Goal: Task Accomplishment & Management: Manage account settings

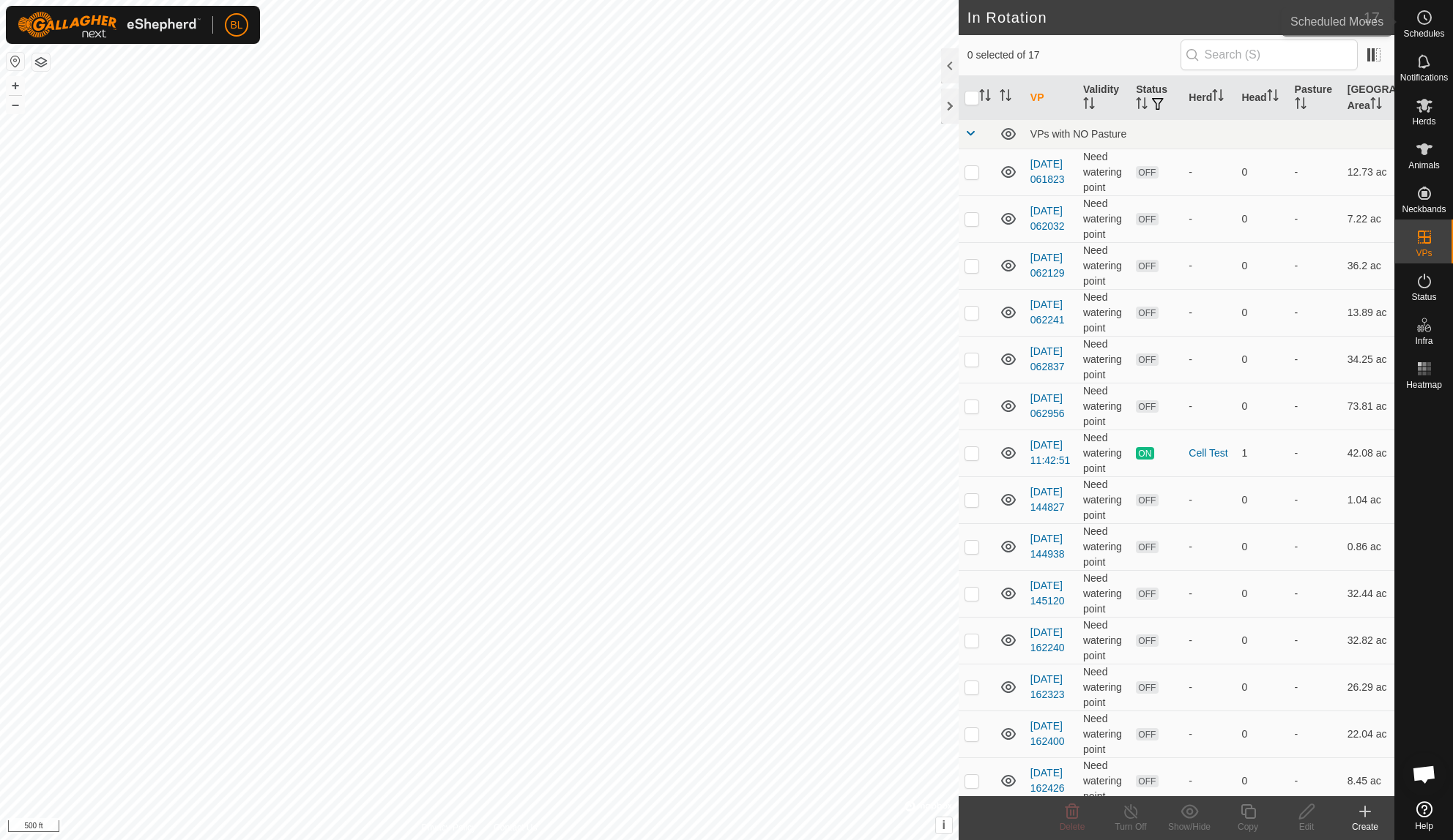
click at [1424, 36] on span "Schedules" at bounding box center [1424, 33] width 41 height 8
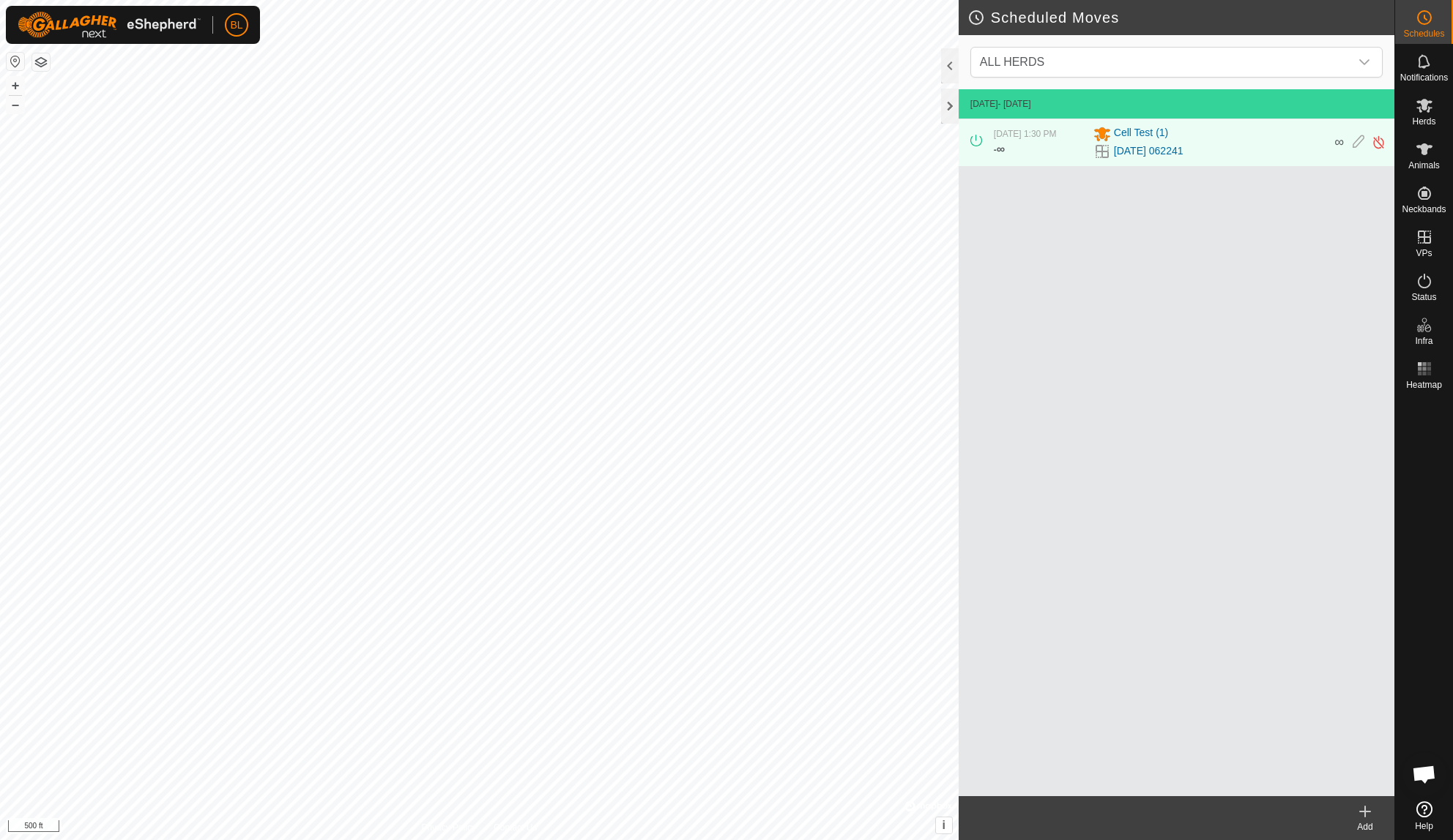
click at [1360, 819] on icon at bounding box center [1365, 811] width 18 height 18
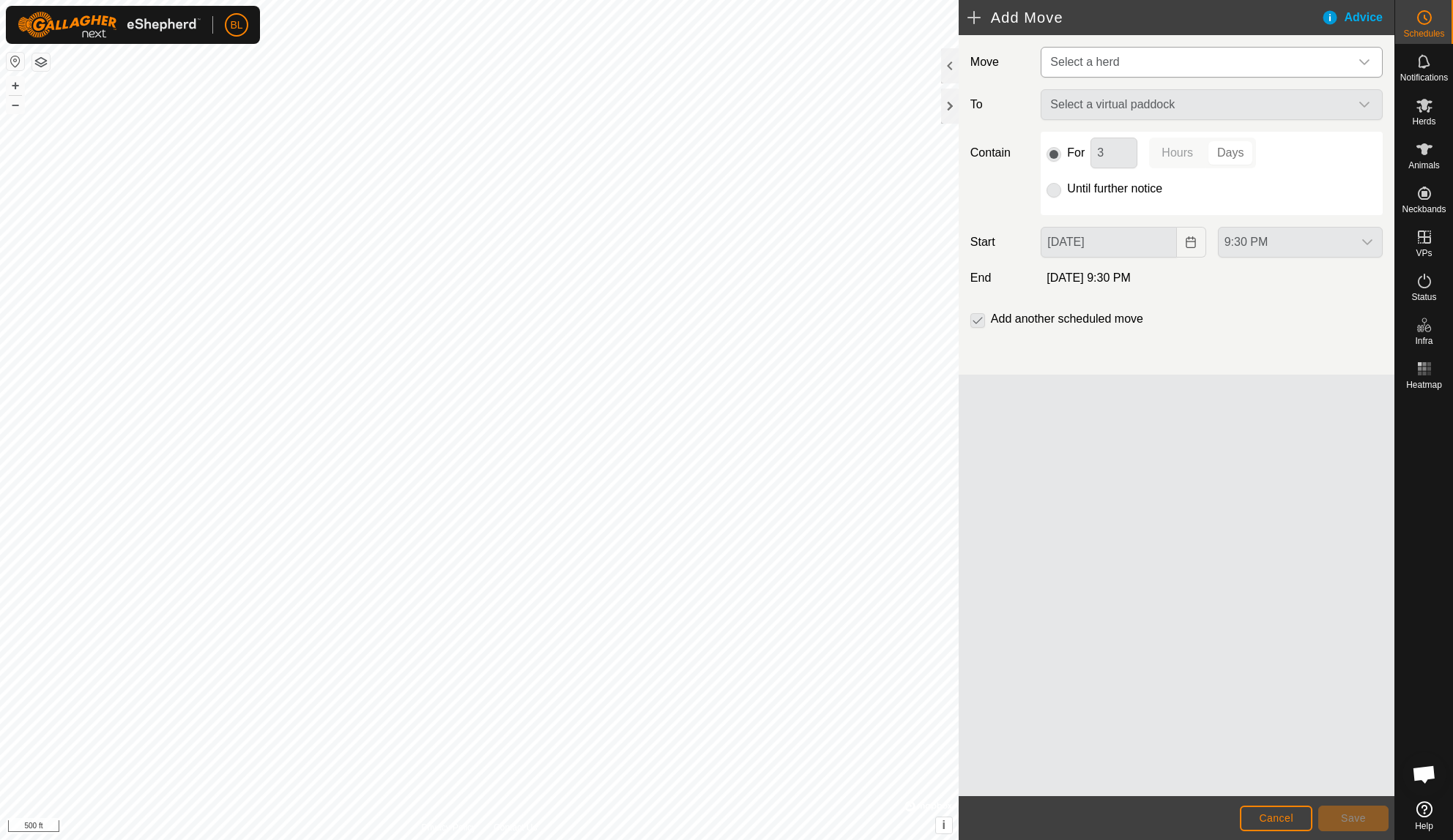
click at [1338, 53] on span "Select a herd" at bounding box center [1197, 62] width 305 height 29
click at [1311, 137] on li "Cell Test (1)" at bounding box center [1211, 138] width 340 height 30
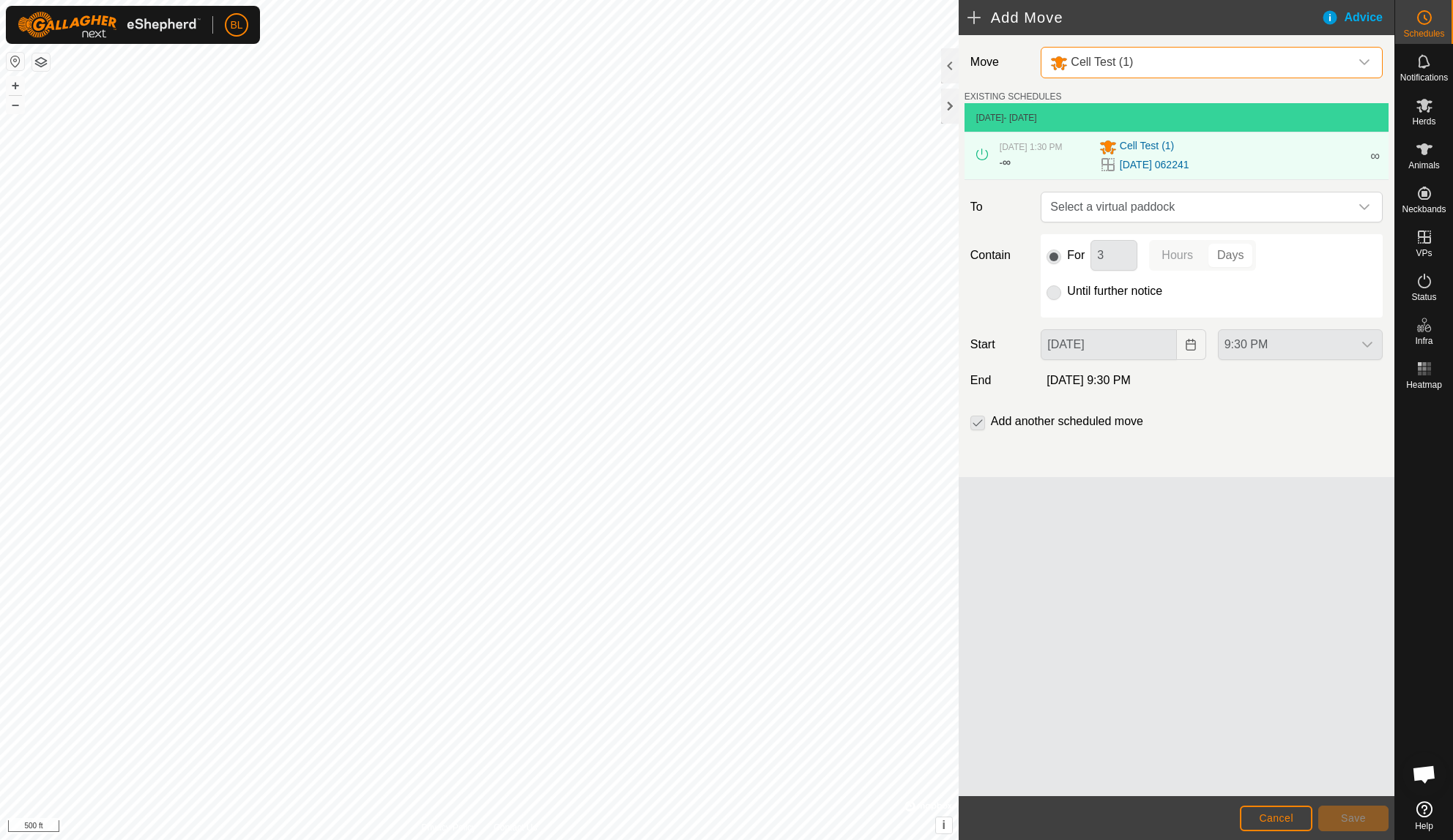
click at [1055, 292] on p-radiobutton at bounding box center [1054, 291] width 15 height 18
click at [1051, 297] on p-radiobutton at bounding box center [1054, 291] width 15 height 18
click at [1282, 332] on div "9:30 PM" at bounding box center [1300, 345] width 176 height 31
click at [1314, 199] on span "Select a virtual paddock" at bounding box center [1197, 207] width 305 height 29
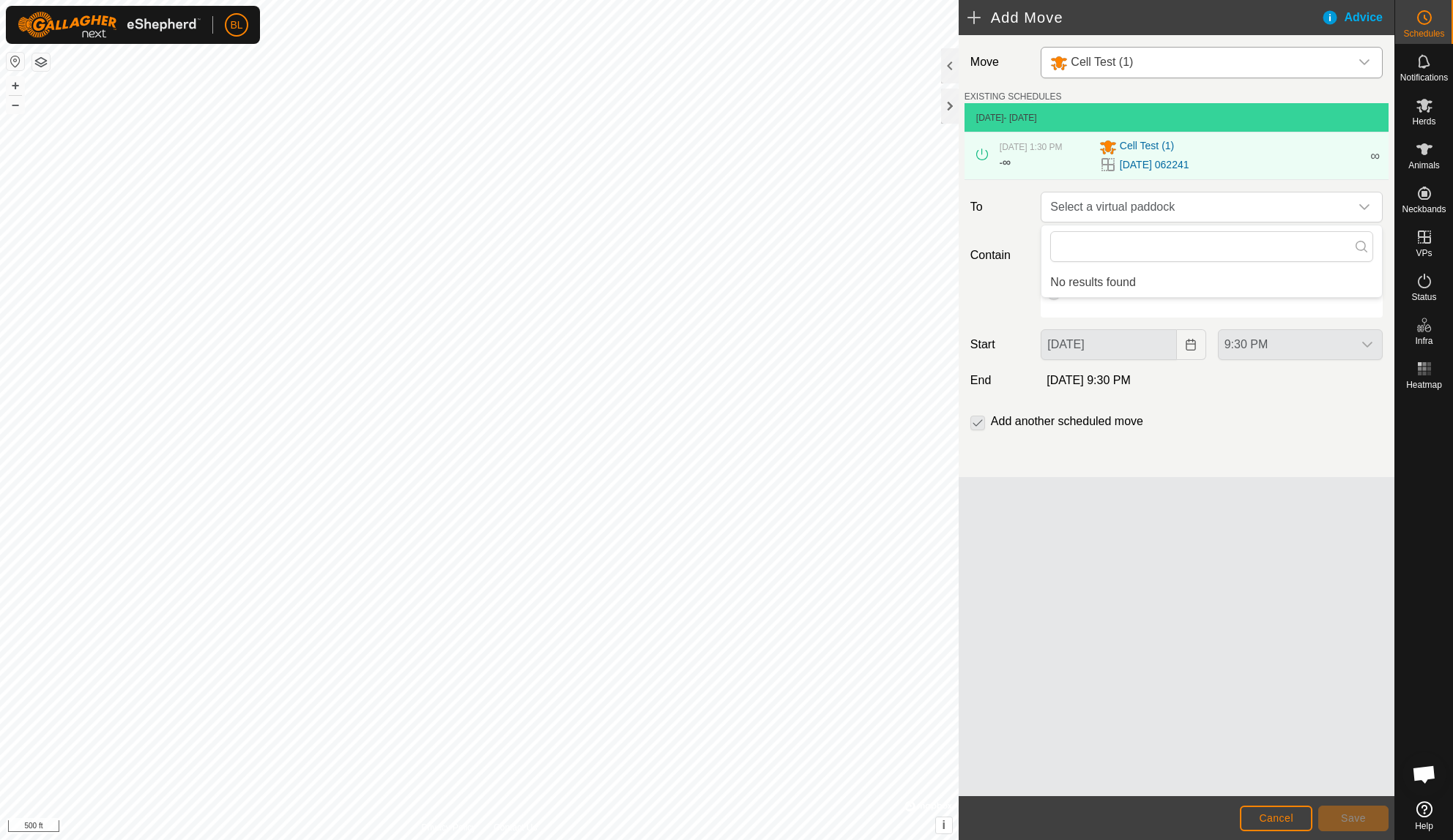
click at [1219, 674] on div "Move Cell Test (1) EXISTING SCHEDULES [DATE] - [DATE] [DATE] 1:30 PM - ∞ Cell T…" at bounding box center [1176, 416] width 436 height 761
click at [1320, 200] on span "Select a virtual paddock" at bounding box center [1197, 207] width 305 height 29
click at [1317, 155] on div "Cell Test (1)" at bounding box center [1230, 147] width 262 height 18
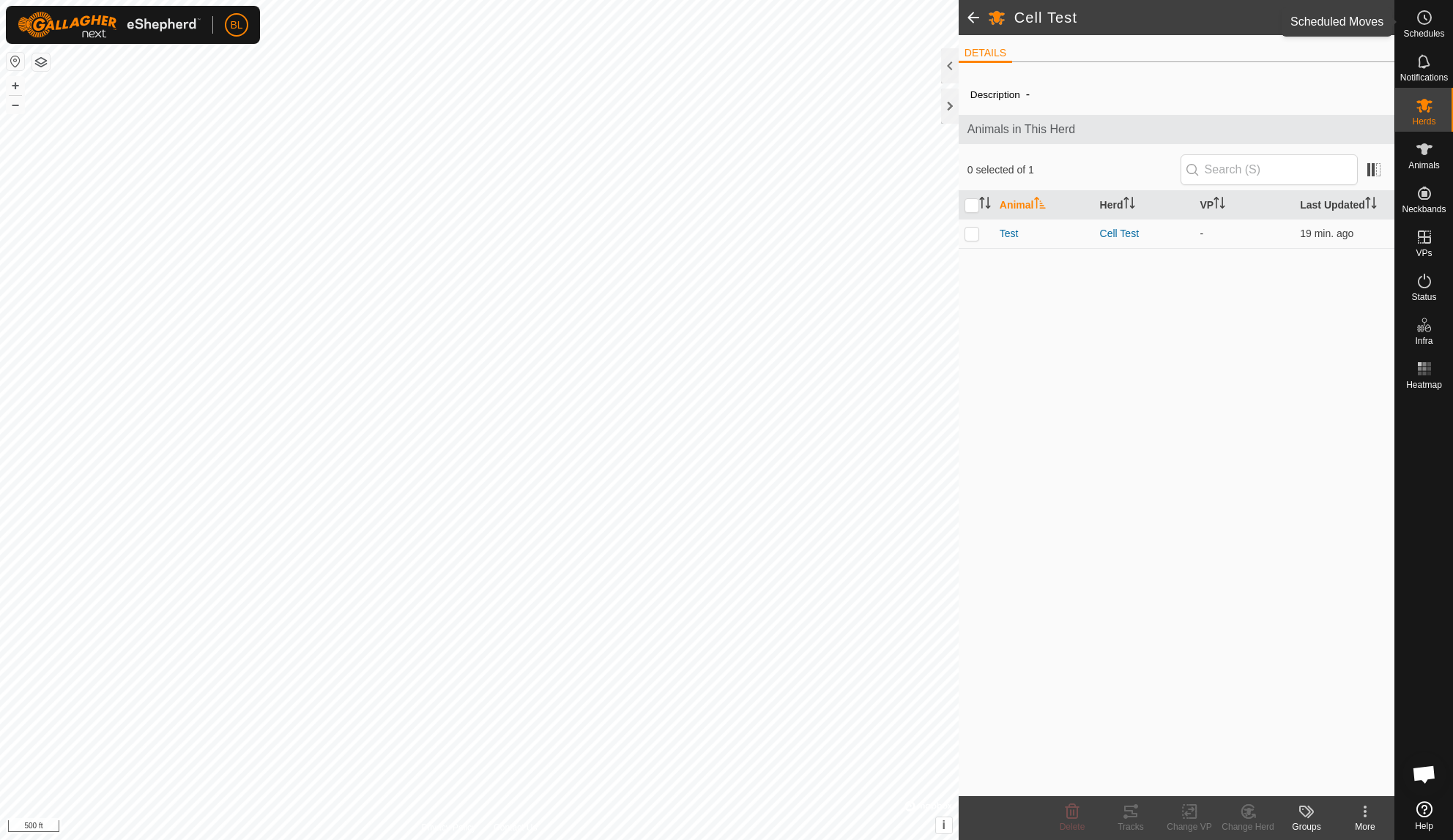
click at [1414, 29] on span "Schedules" at bounding box center [1424, 33] width 41 height 8
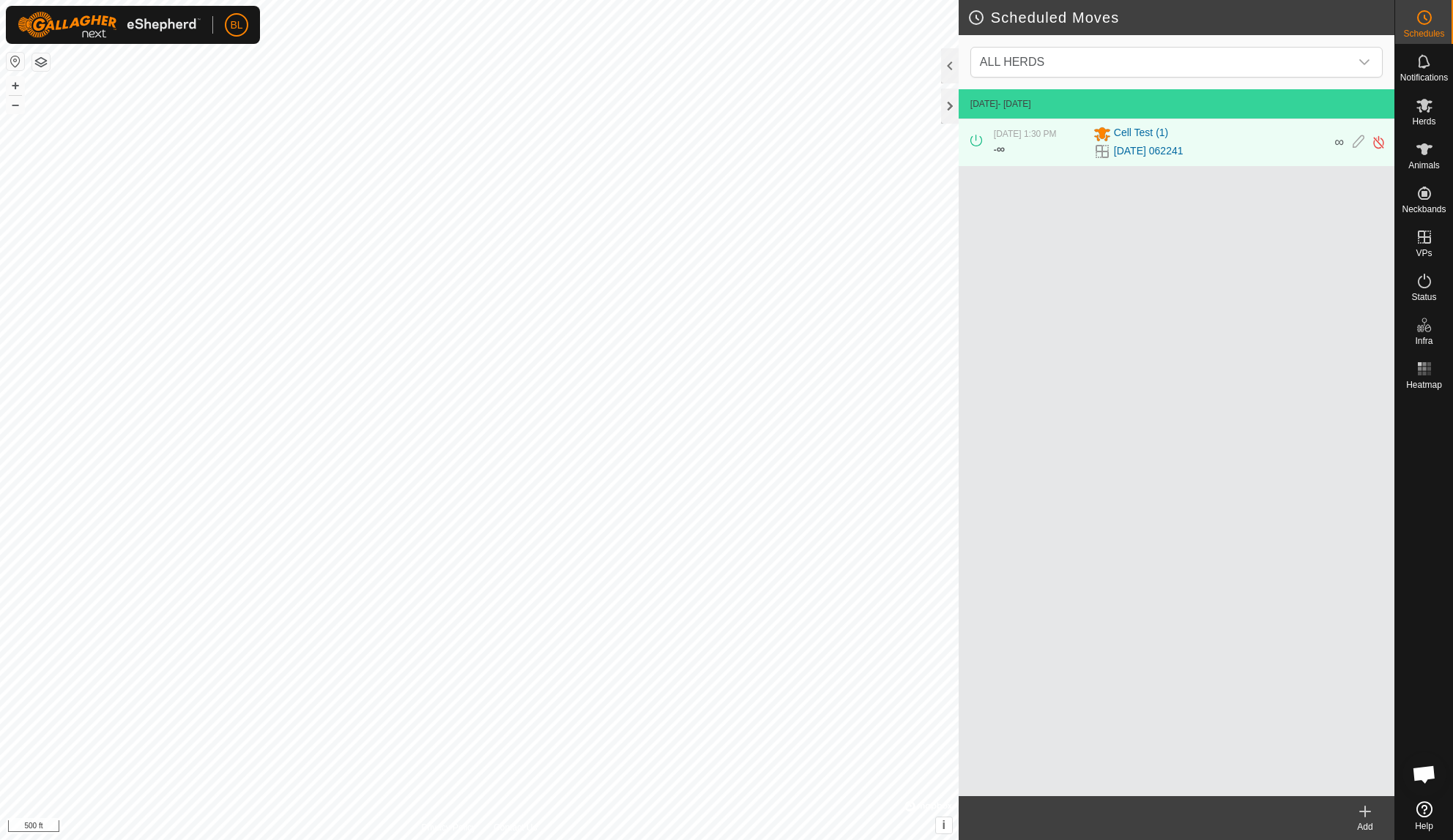
drag, startPoint x: 1310, startPoint y: 149, endPoint x: 1340, endPoint y: 142, distance: 30.8
click at [1340, 142] on div "[DATE] 1:30 PM - ∞ Cell Test [PHONE_NUMBER][DATE] 062241 ∞" at bounding box center [1176, 142] width 424 height 47
click at [1345, 199] on div "[DATE] - [DATE] [DATE] 1:30 PM - ∞ Cell Test [PHONE_NUMBER][DATE] 062241 ∞" at bounding box center [1176, 442] width 436 height 707
click at [1359, 141] on icon at bounding box center [1358, 142] width 12 height 15
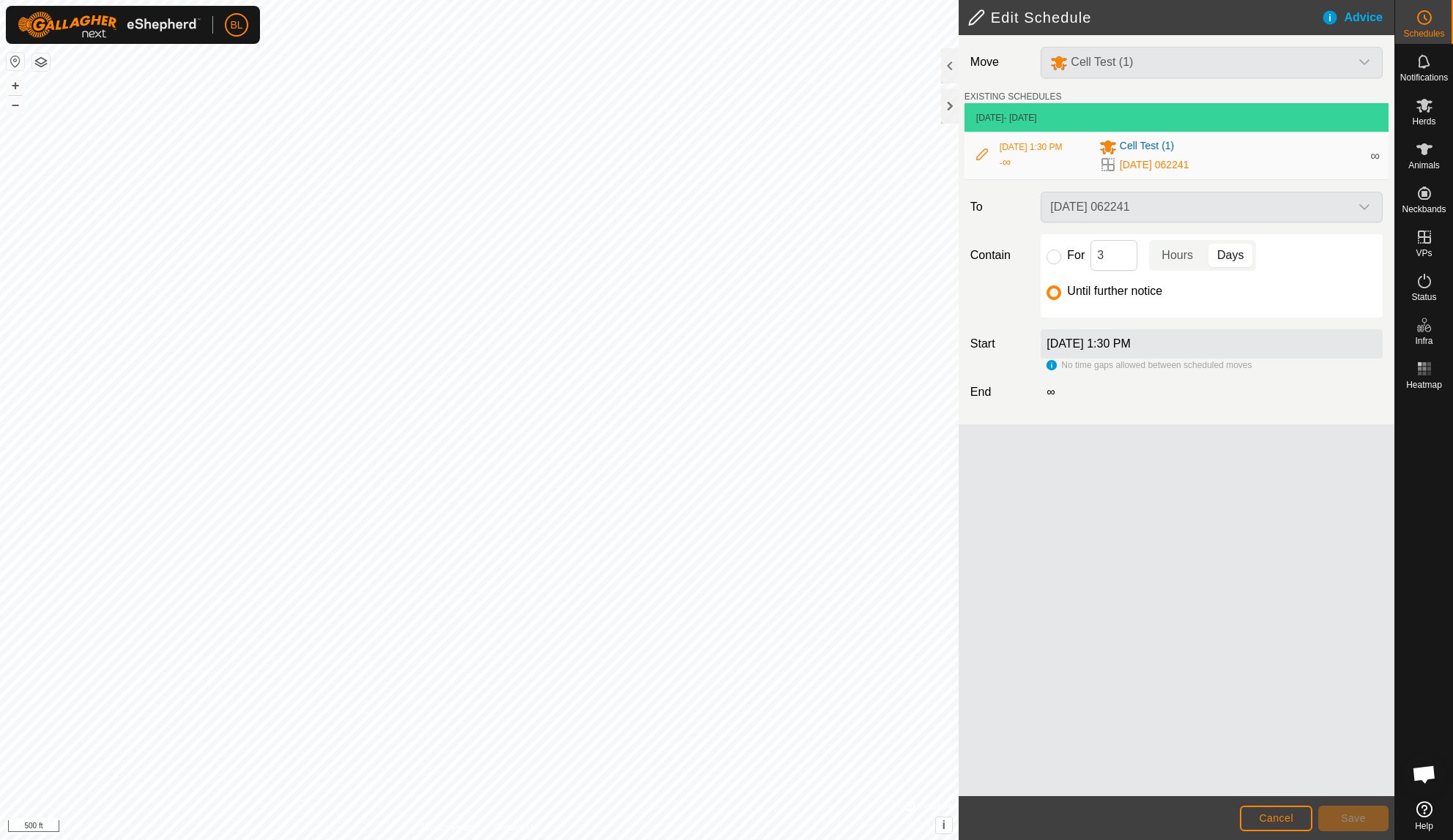
click at [1300, 168] on div "[DATE] 062241" at bounding box center [1230, 164] width 262 height 18
click at [1245, 819] on button "Cancel" at bounding box center [1275, 818] width 72 height 25
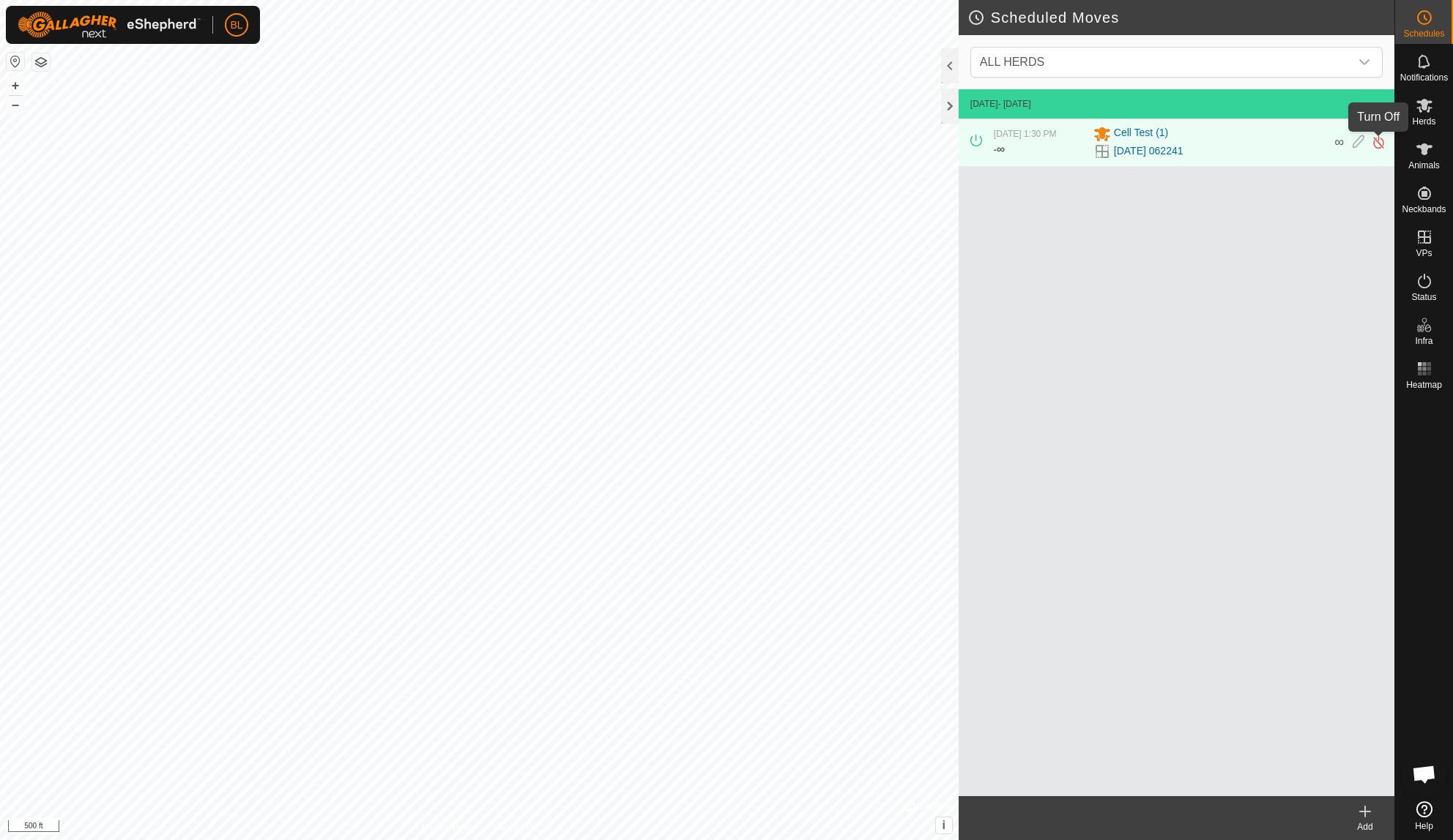
click at [1380, 141] on img at bounding box center [1378, 142] width 14 height 15
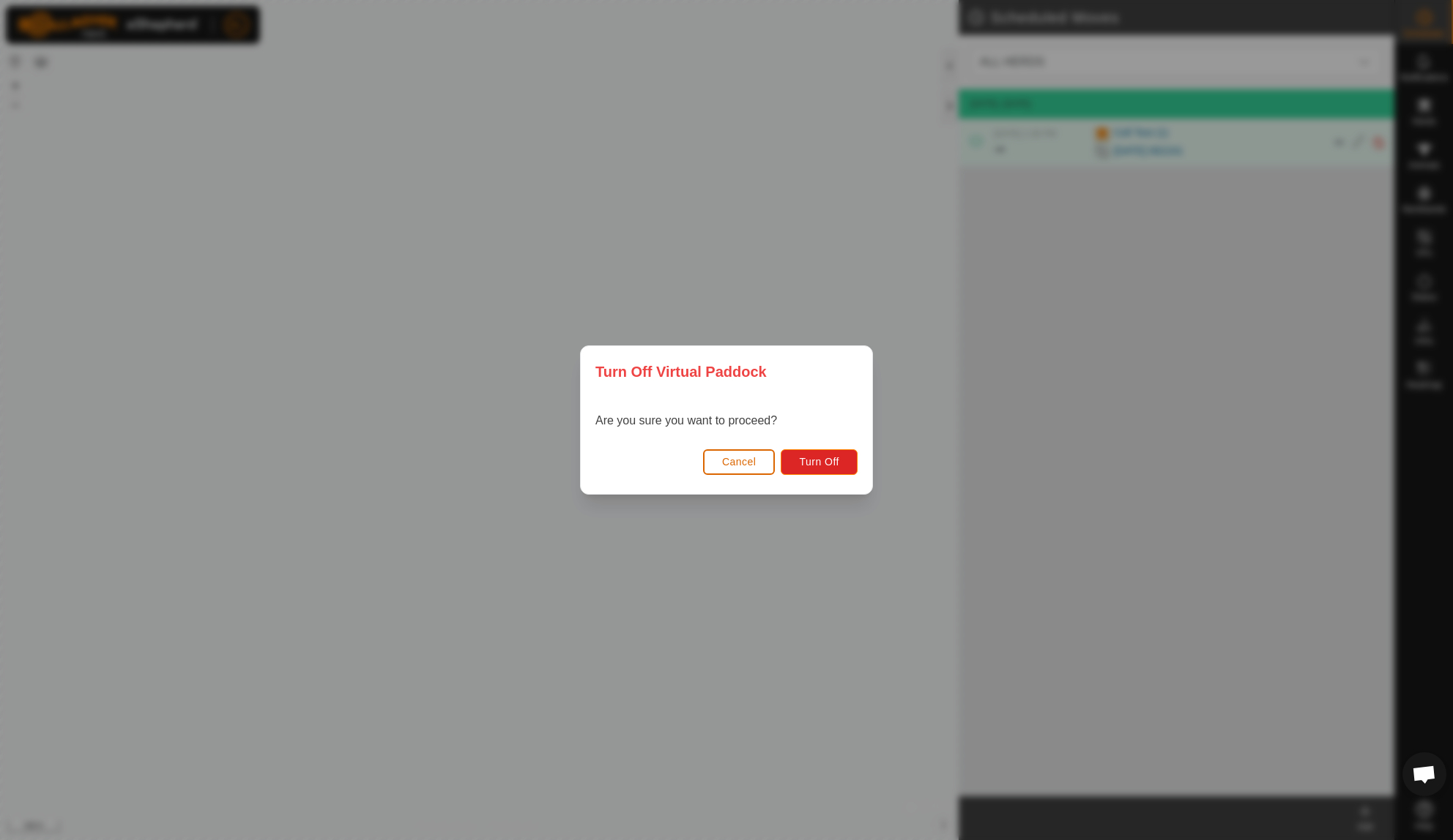
click at [752, 471] on button "Cancel" at bounding box center [738, 462] width 72 height 25
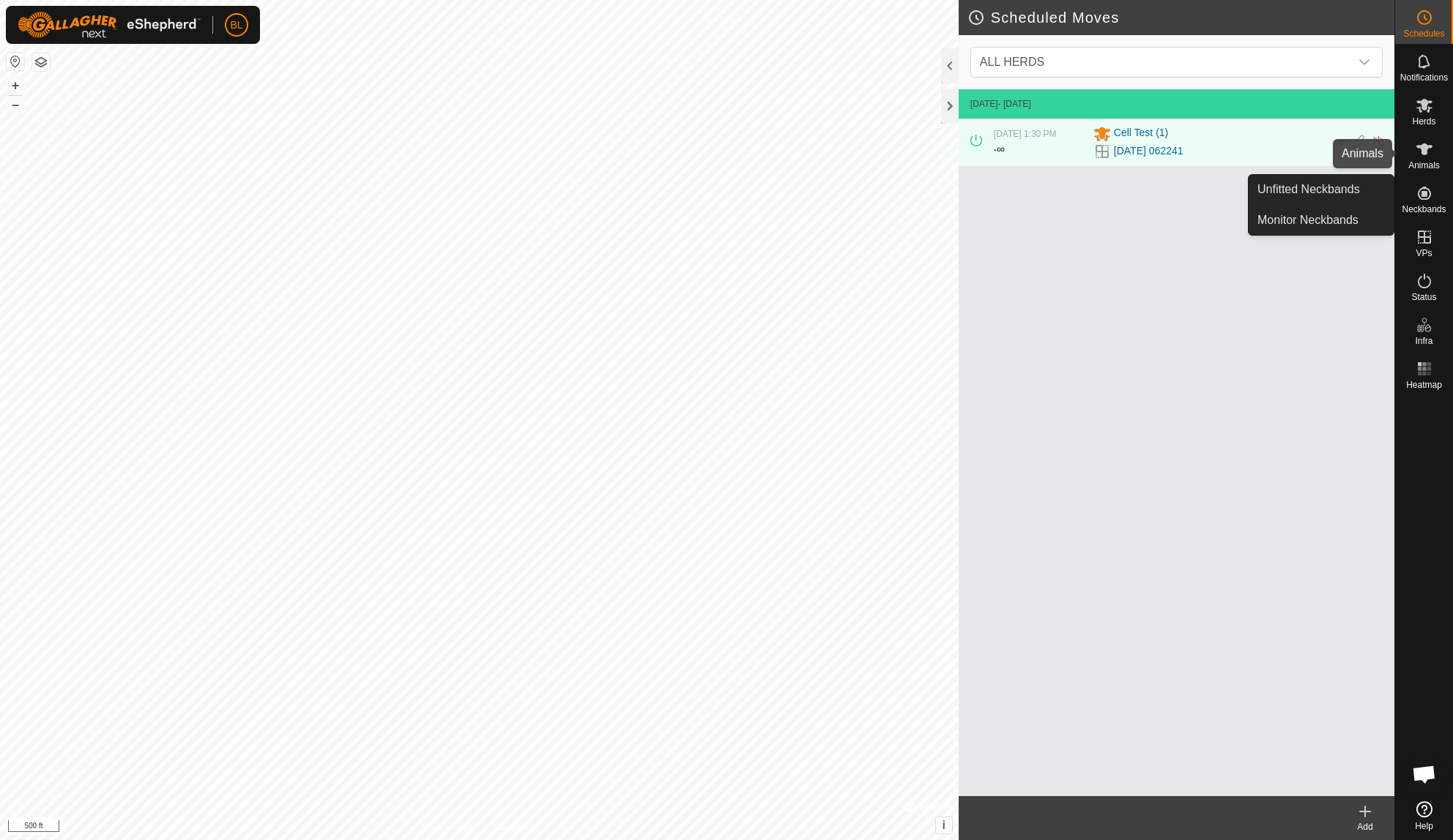
click at [1433, 145] on es-animals-svg-icon at bounding box center [1424, 149] width 26 height 23
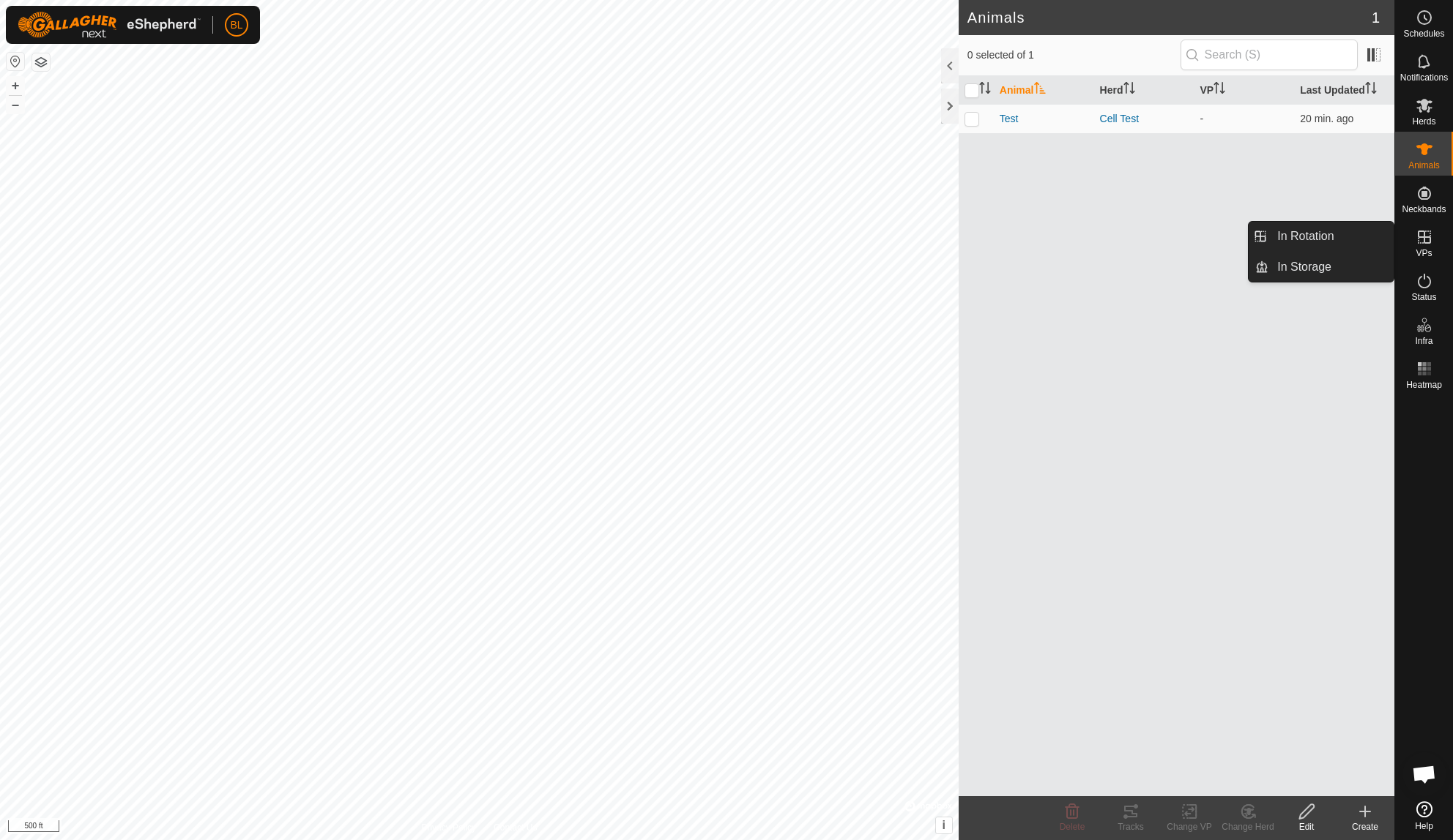
click at [1414, 240] on es-virtualpaddocks-svg-icon at bounding box center [1424, 237] width 26 height 23
click at [1411, 291] on es-activation-svg-icon at bounding box center [1424, 281] width 26 height 23
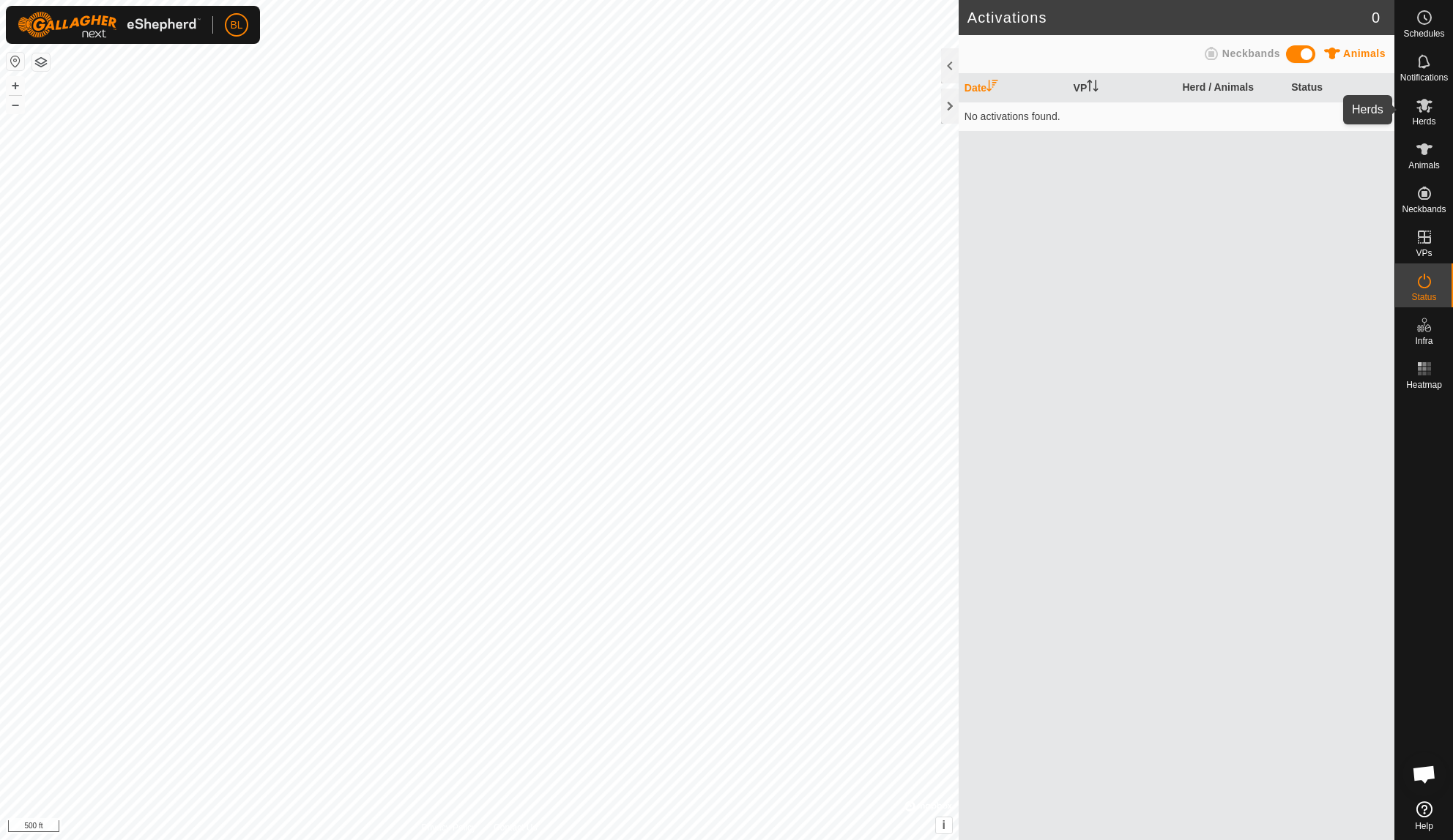
click at [1422, 105] on icon at bounding box center [1424, 106] width 16 height 14
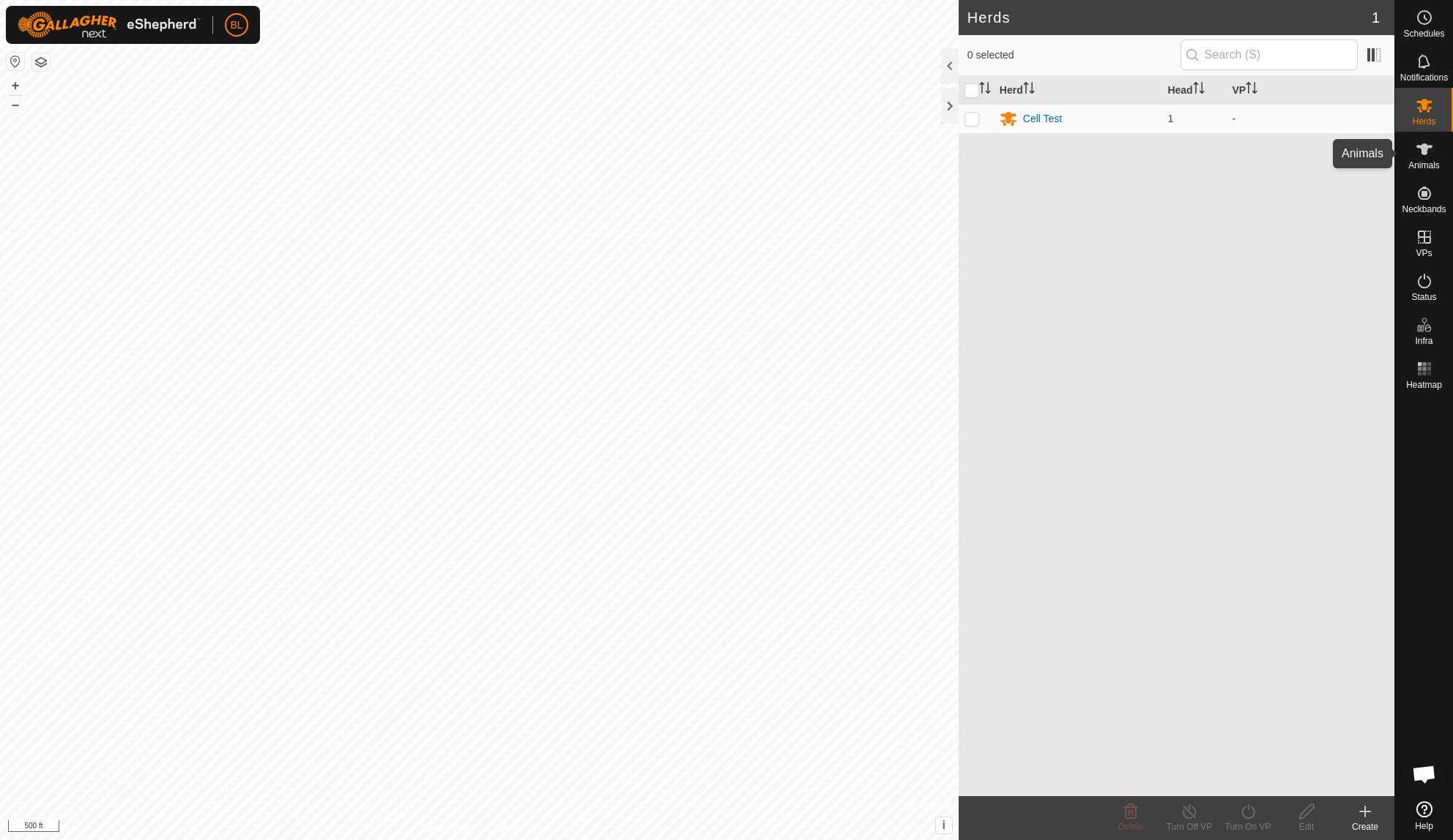
click at [1425, 153] on icon at bounding box center [1424, 149] width 16 height 12
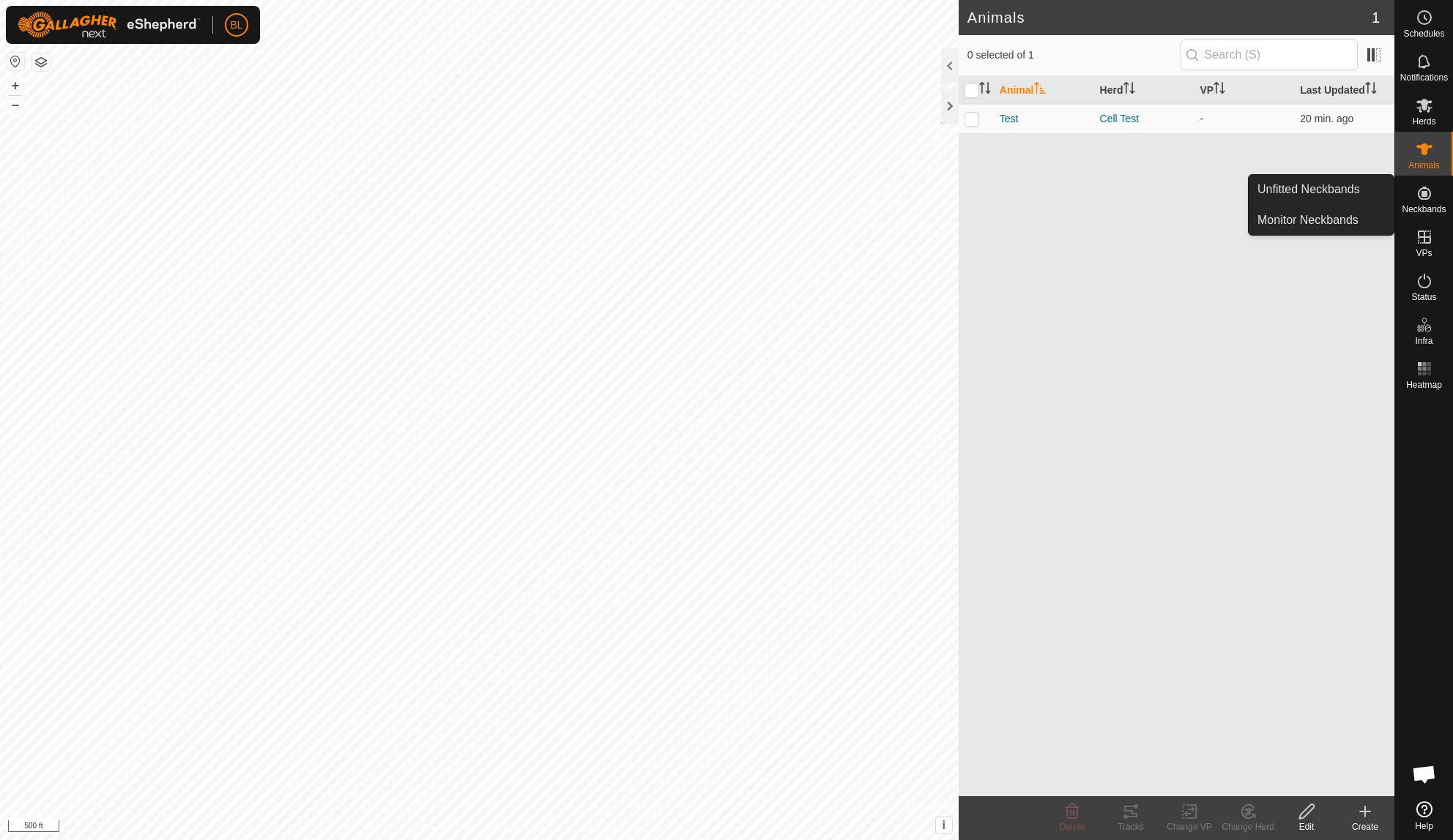
click at [1422, 184] on es-neckbands-svg-icon at bounding box center [1424, 193] width 26 height 23
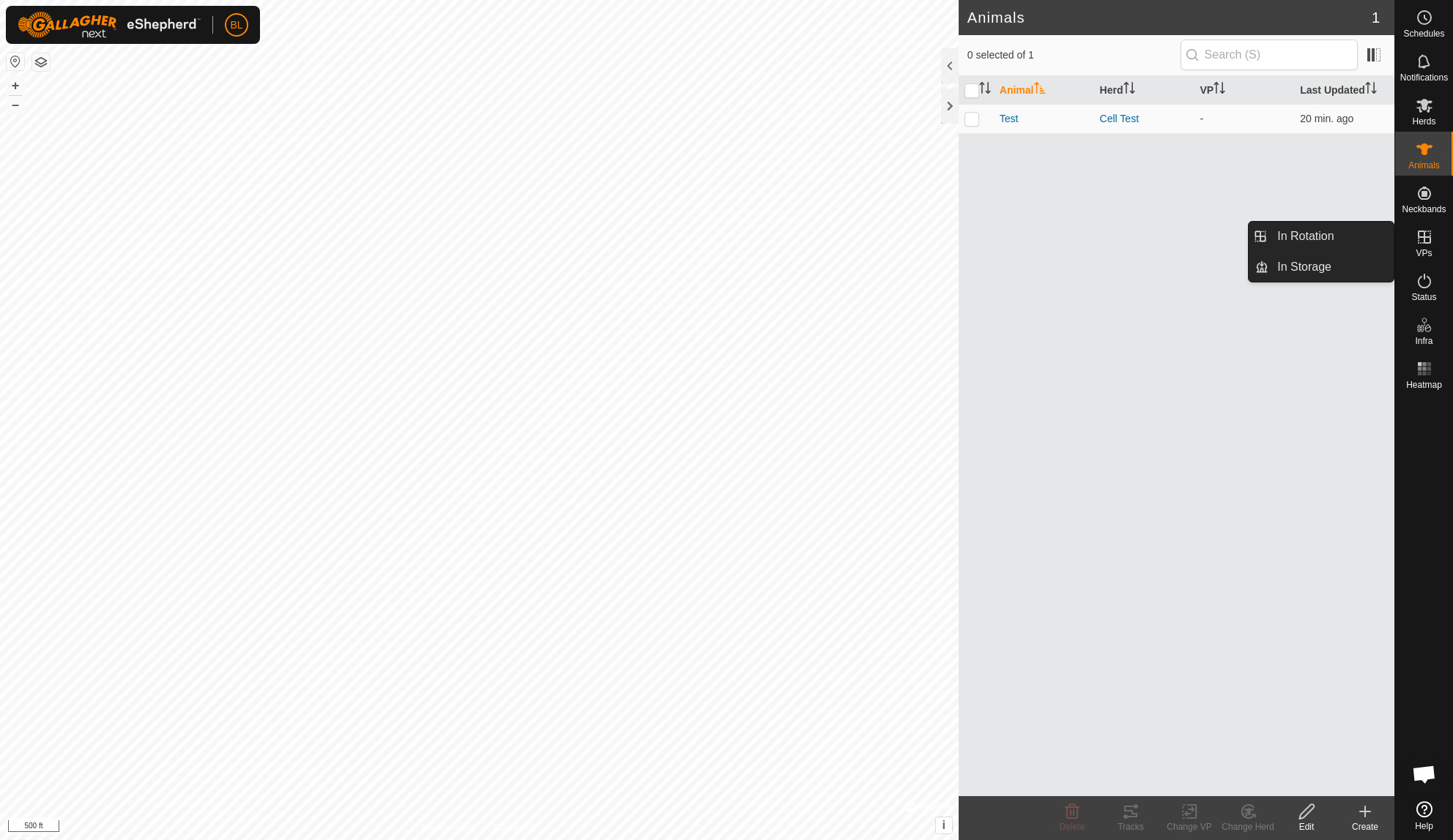
click at [1427, 246] on es-virtualpaddocks-svg-icon at bounding box center [1424, 237] width 26 height 23
click at [1355, 230] on link "In Rotation" at bounding box center [1331, 236] width 126 height 29
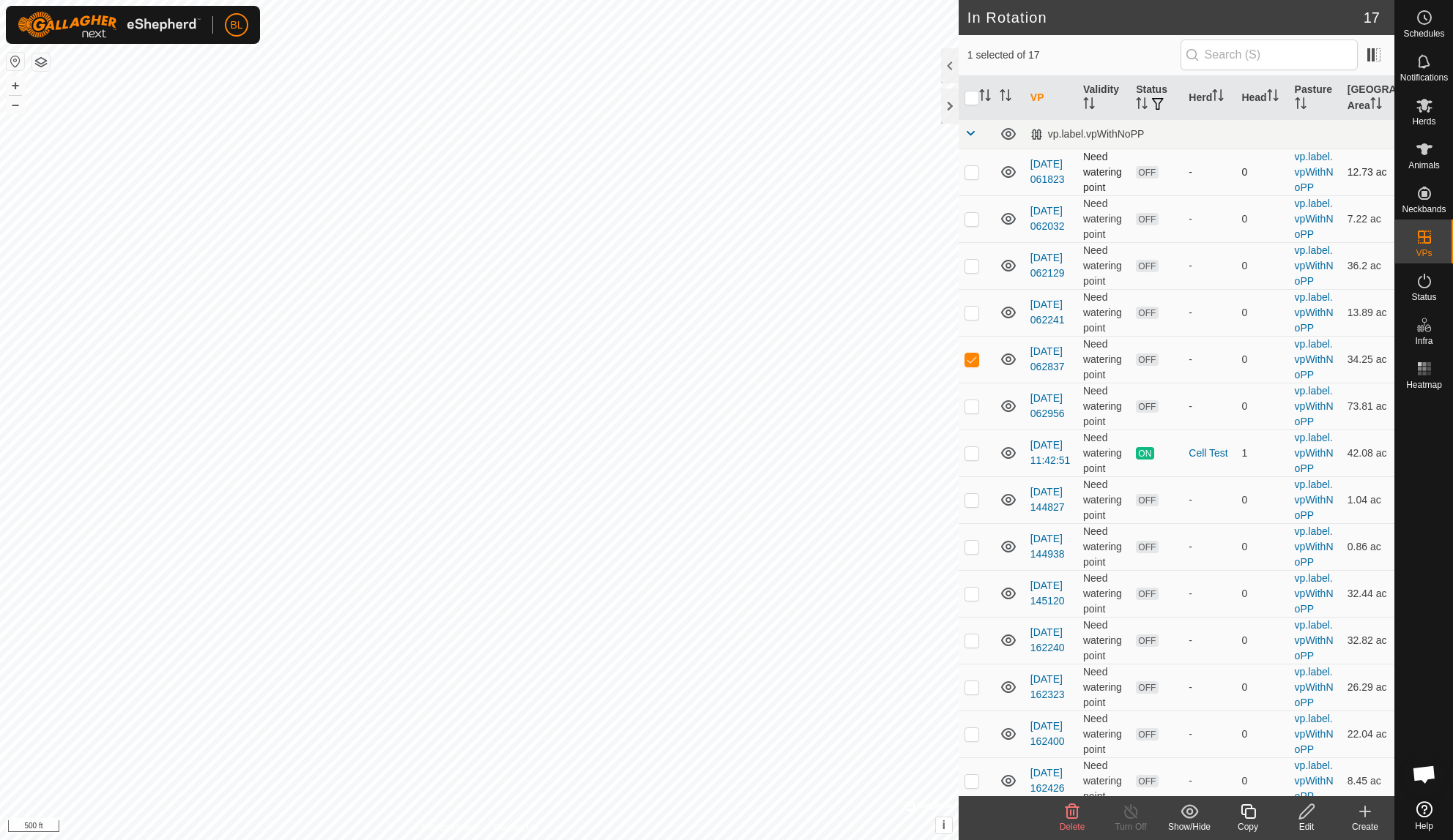
checkbox input "false"
checkbox input "true"
